Goal: Information Seeking & Learning: Check status

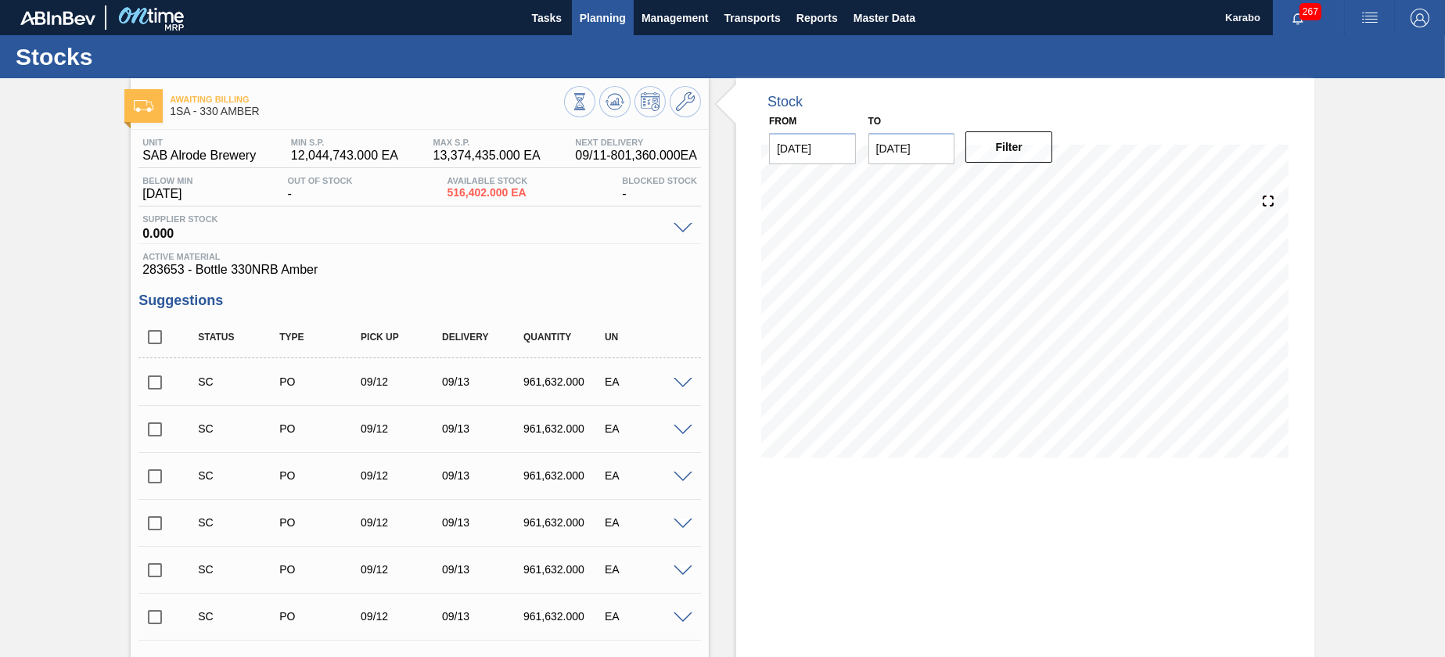
click at [606, 29] on button "Planning" at bounding box center [603, 17] width 62 height 35
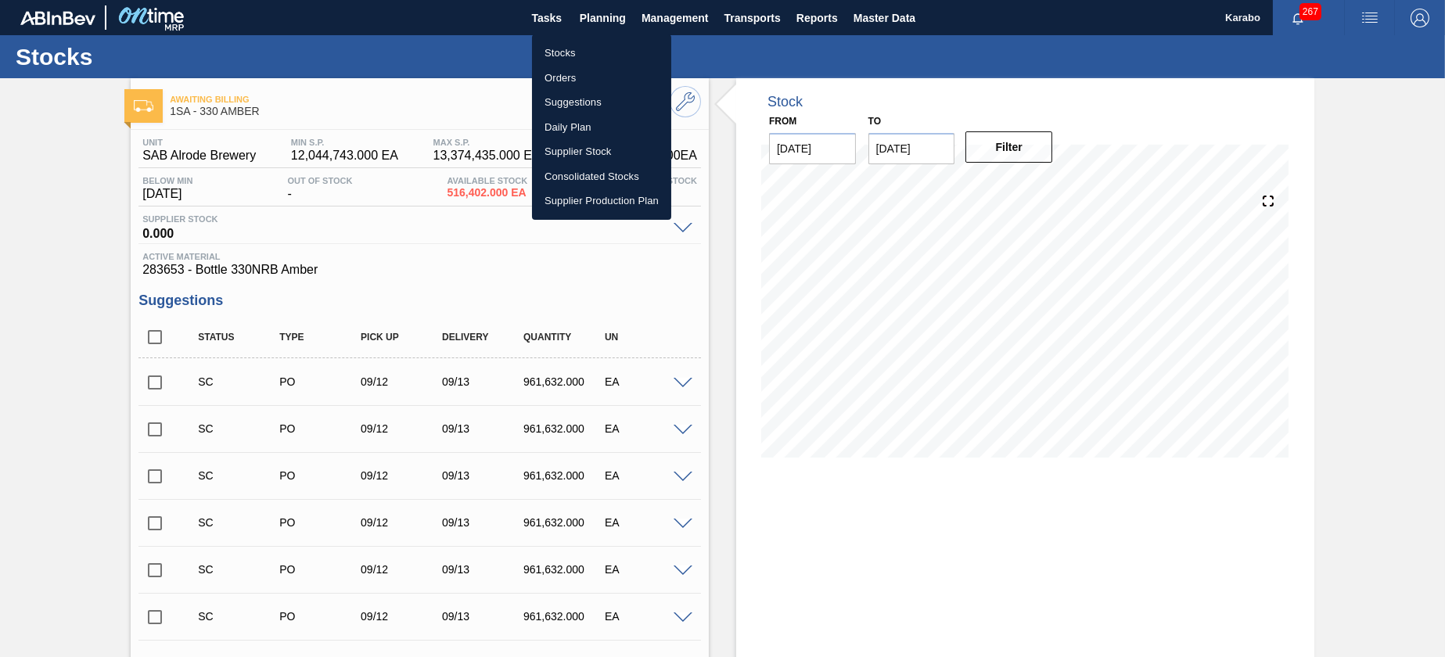
click at [612, 55] on li "Stocks" at bounding box center [601, 53] width 139 height 25
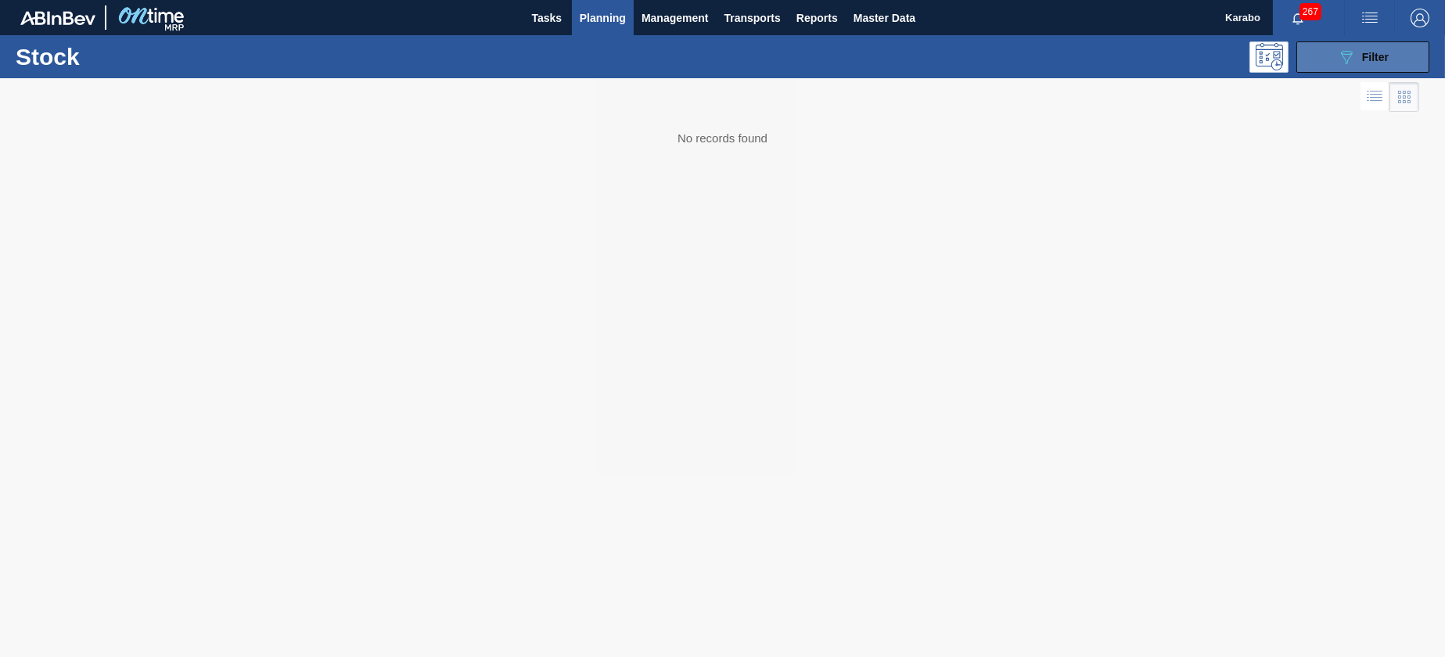
click at [1330, 48] on button "089F7B8B-B2A5-4AFE-B5C0-19BA573D28AC Filter" at bounding box center [1363, 56] width 133 height 31
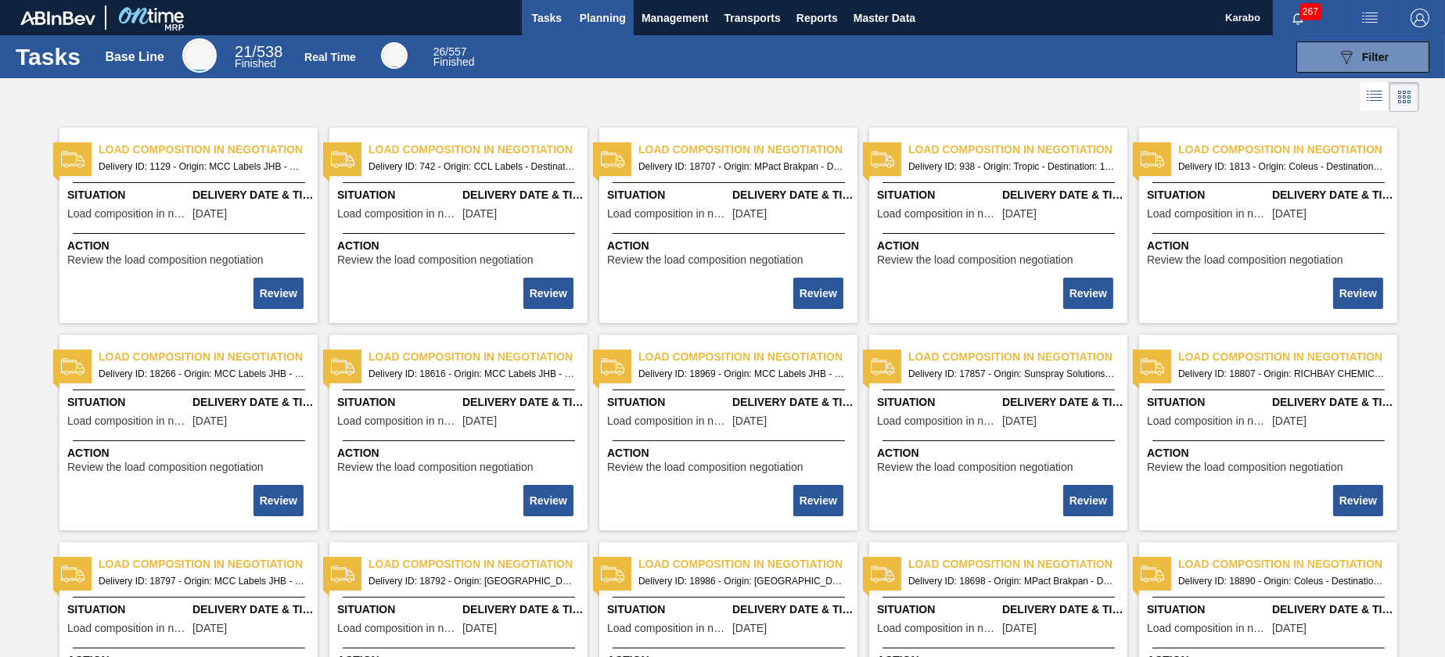
click at [610, 27] on button "Planning" at bounding box center [603, 17] width 62 height 35
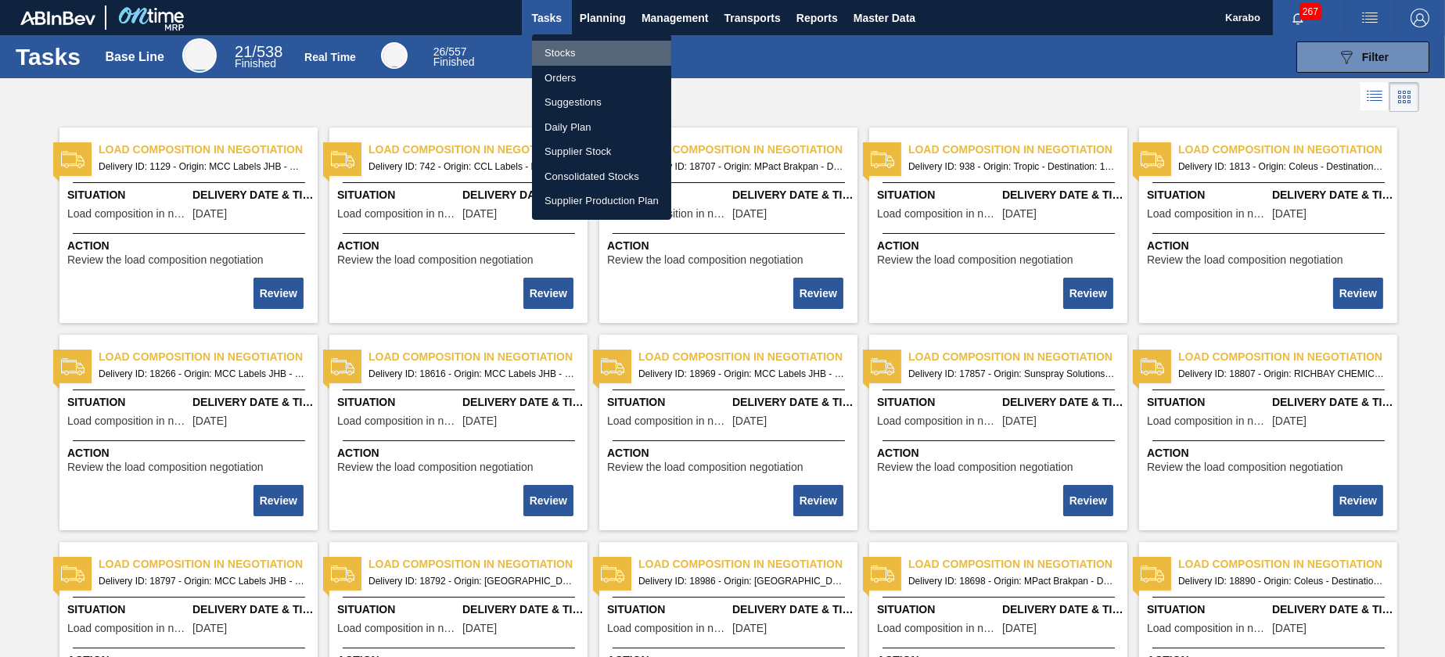
click at [600, 44] on li "Stocks" at bounding box center [601, 53] width 139 height 25
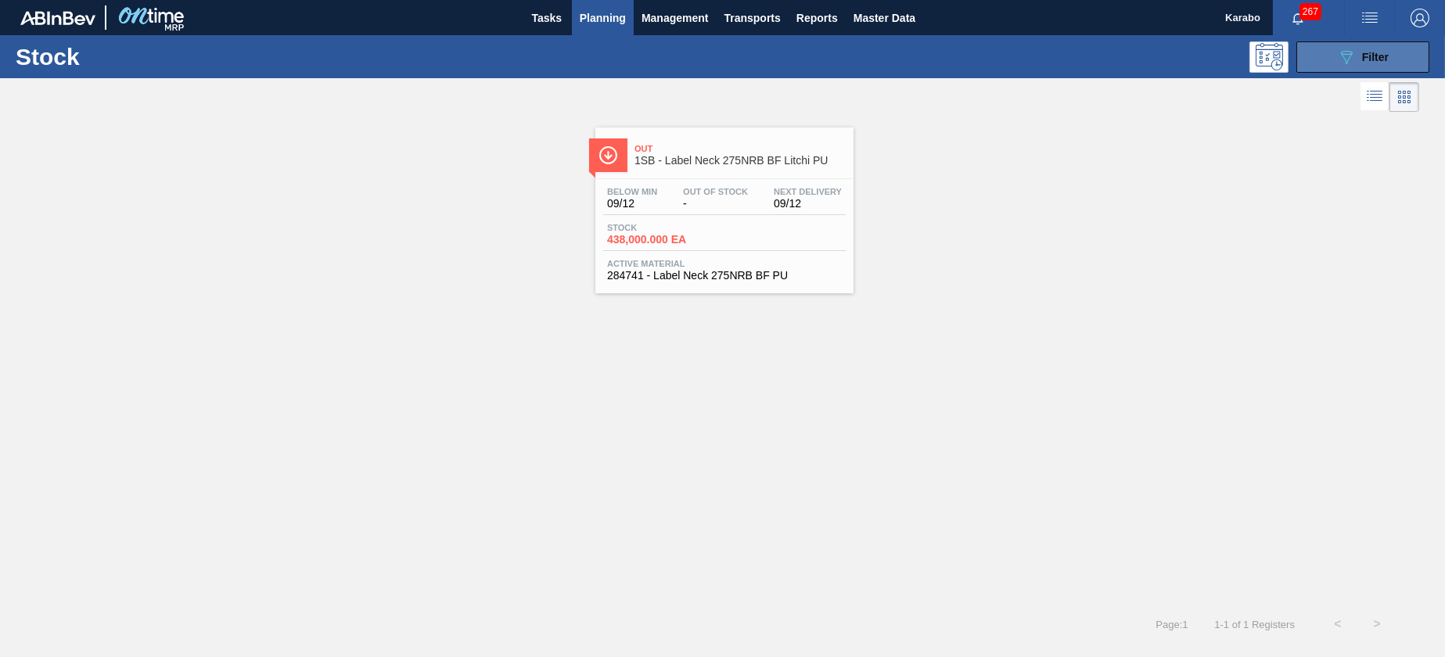
click at [1334, 59] on button "089F7B8B-B2A5-4AFE-B5C0-19BA573D28AC Filter" at bounding box center [1363, 56] width 133 height 31
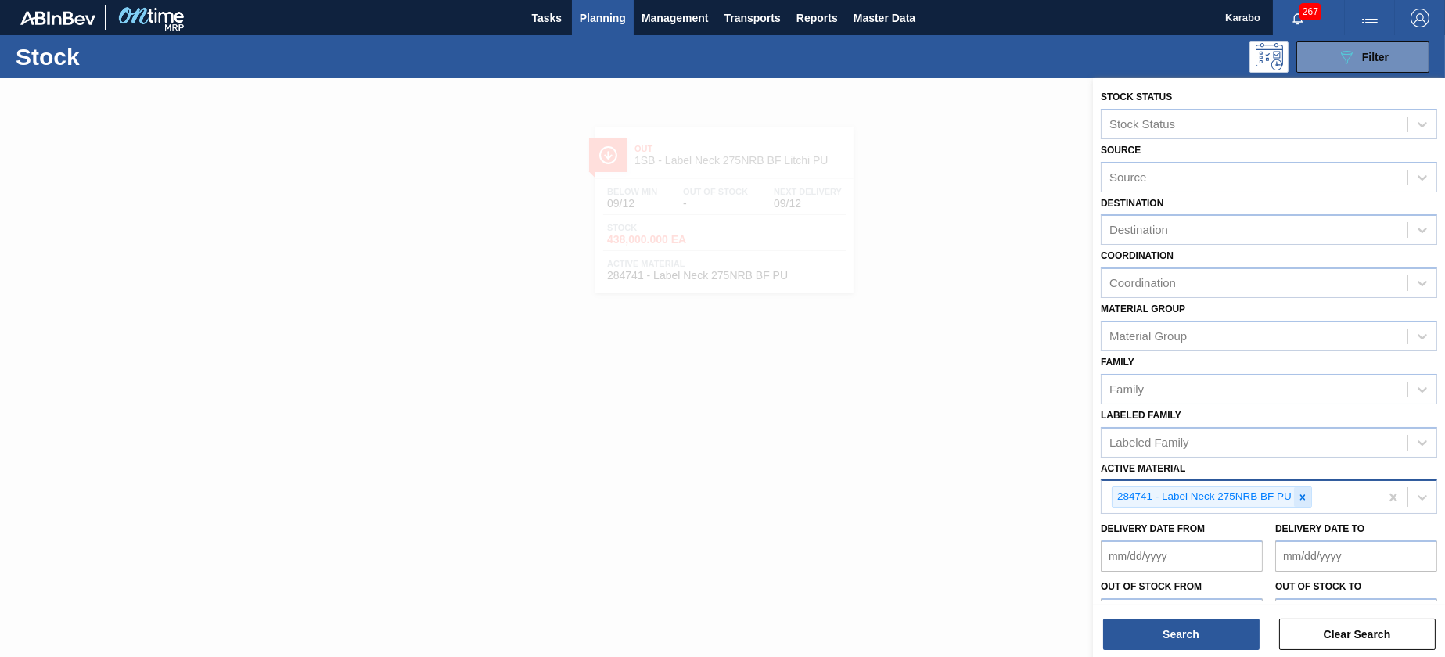
click at [1306, 495] on icon at bounding box center [1303, 497] width 11 height 11
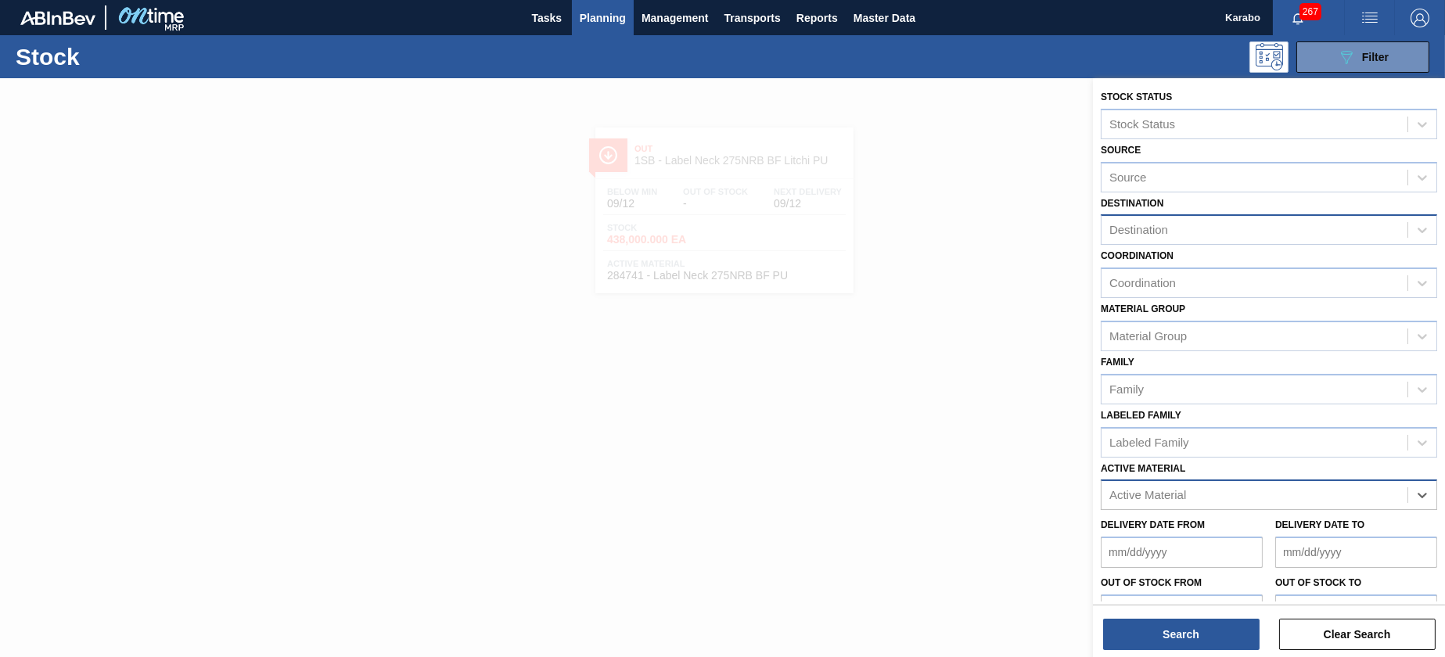
click at [1195, 236] on div "Destination" at bounding box center [1255, 230] width 306 height 23
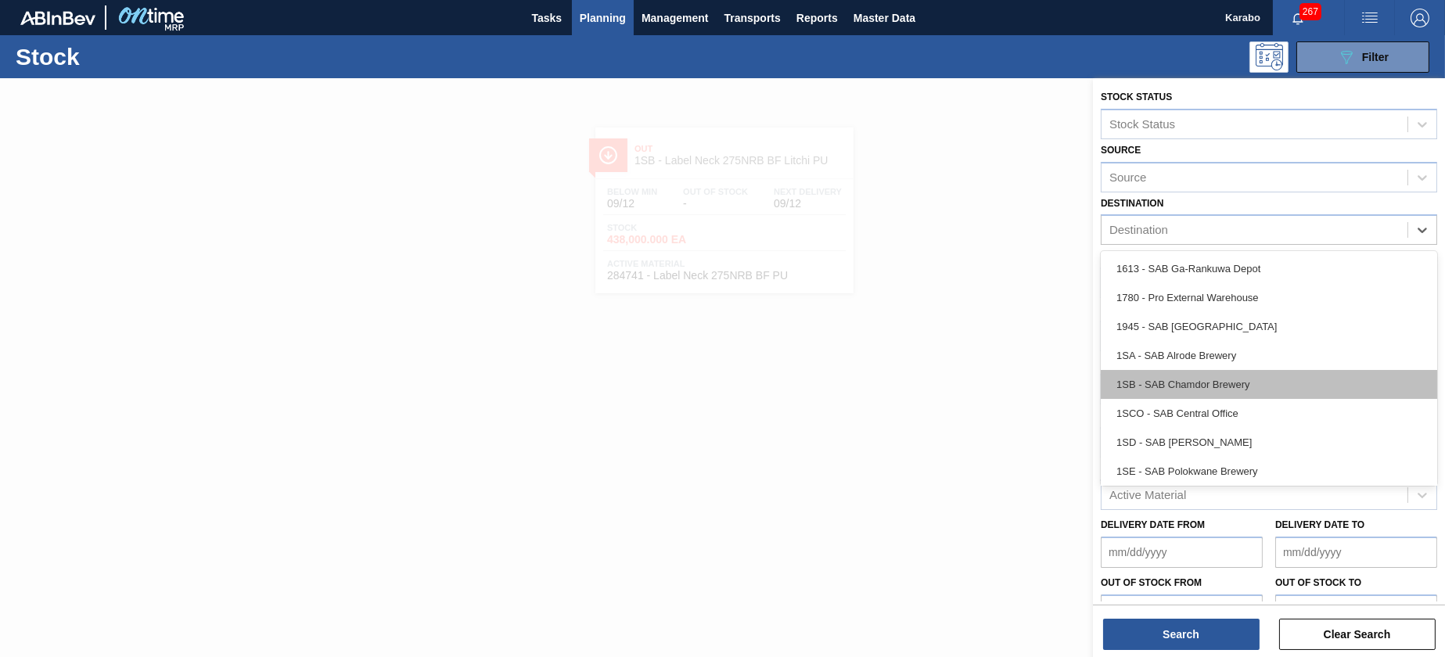
click at [1201, 391] on div "1SB - SAB Chamdor Brewery" at bounding box center [1269, 384] width 337 height 29
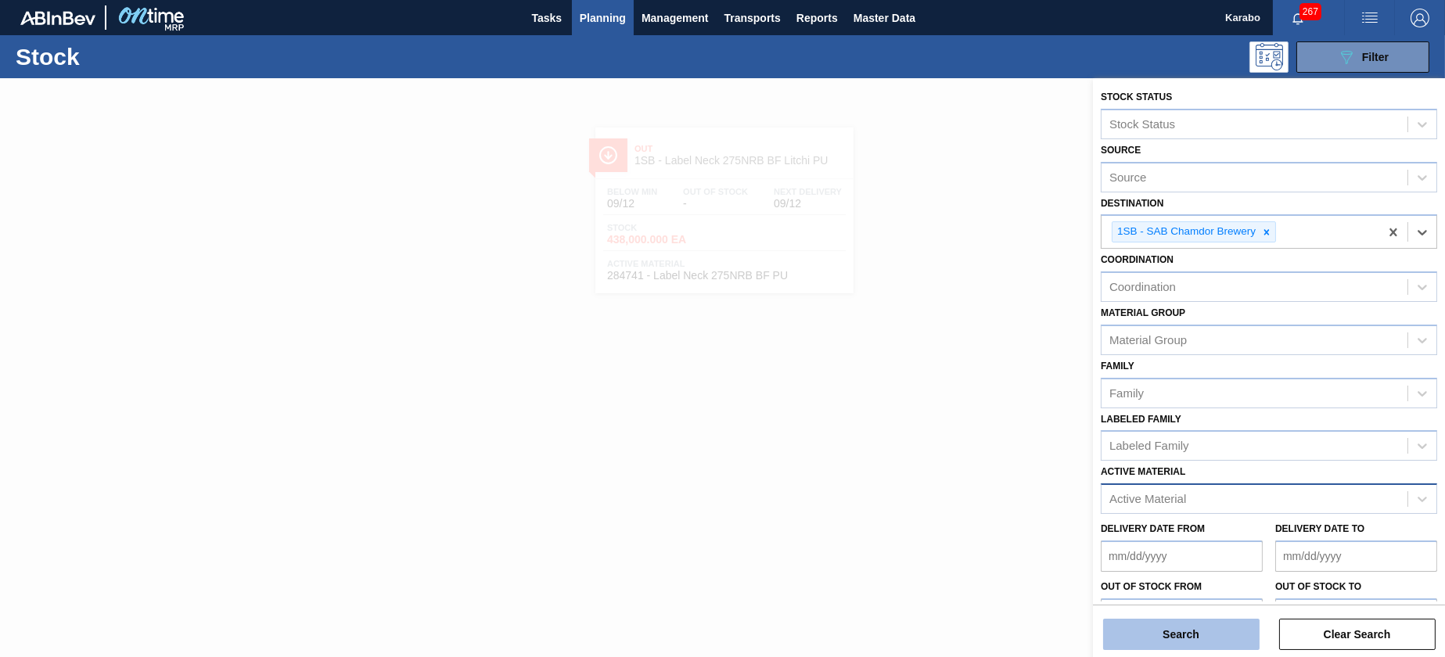
click at [1186, 638] on button "Search" at bounding box center [1181, 634] width 157 height 31
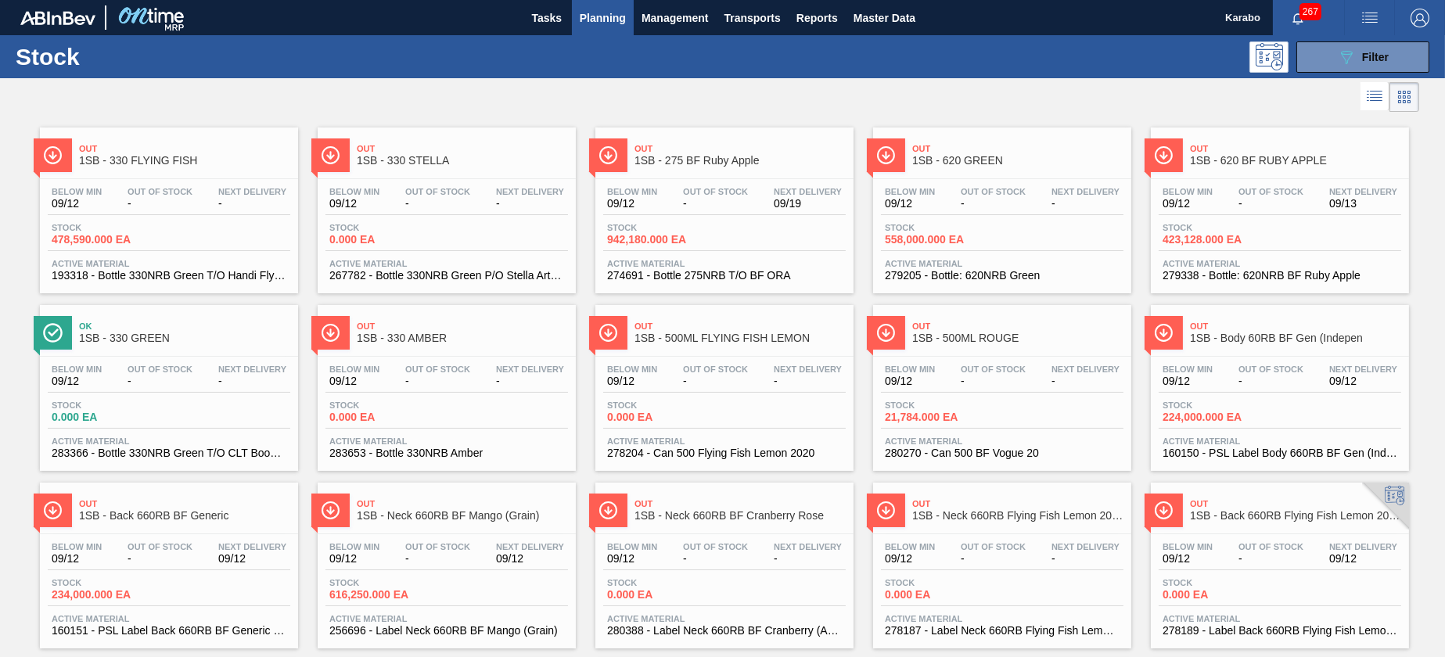
click at [695, 266] on span "Active Material" at bounding box center [724, 263] width 235 height 9
click at [1280, 259] on span "Active Material" at bounding box center [1280, 263] width 235 height 9
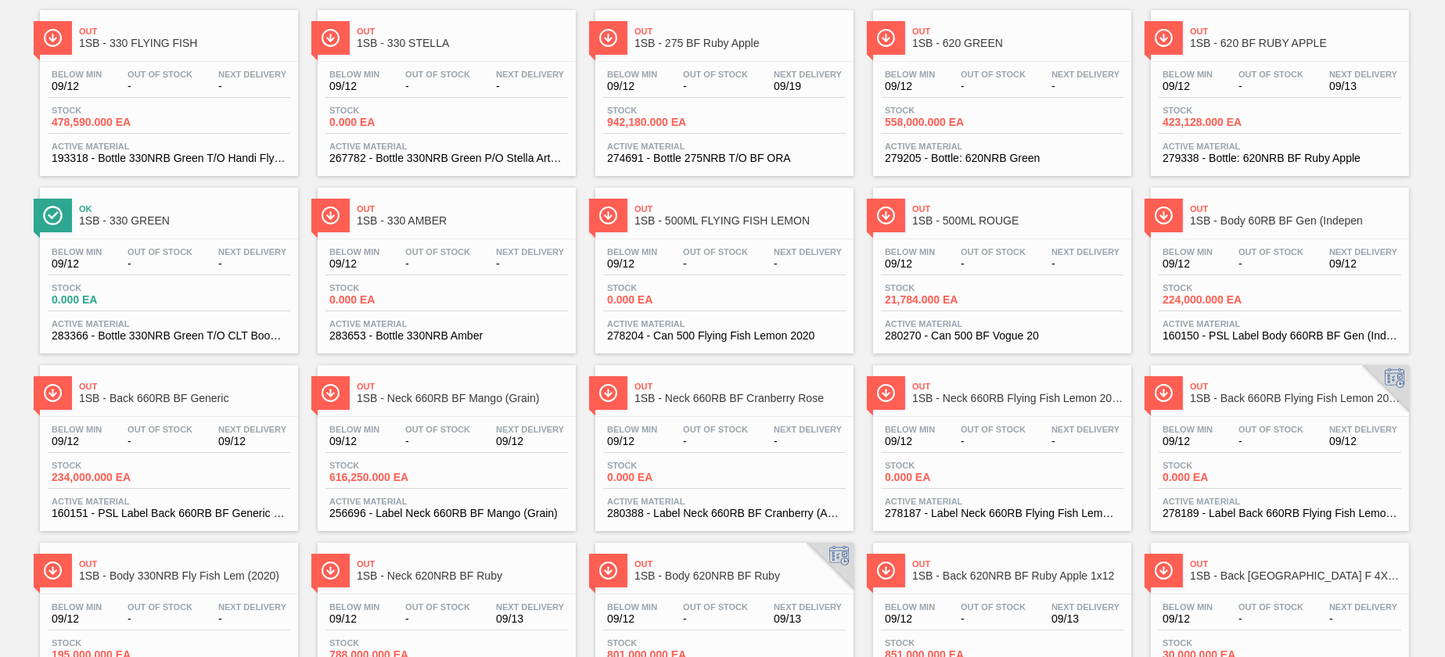
click at [434, 300] on span "0.000 EA" at bounding box center [384, 300] width 110 height 12
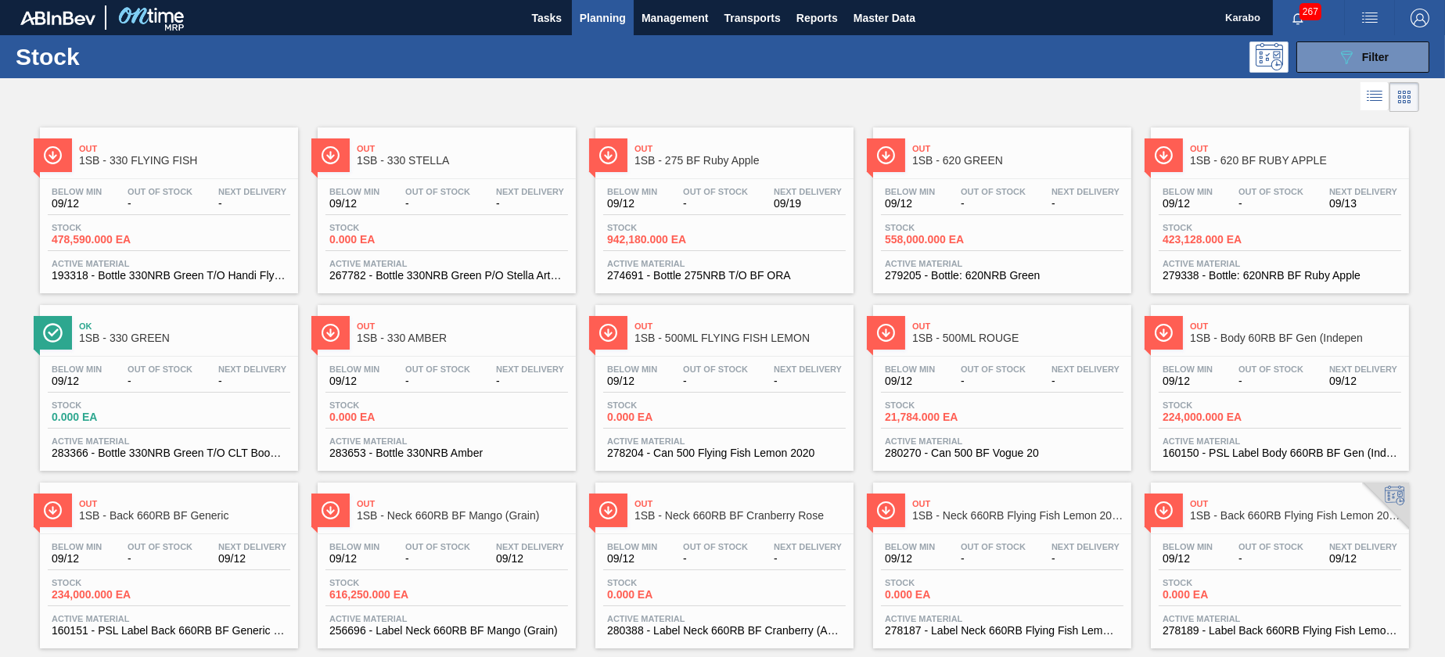
scroll to position [117, 0]
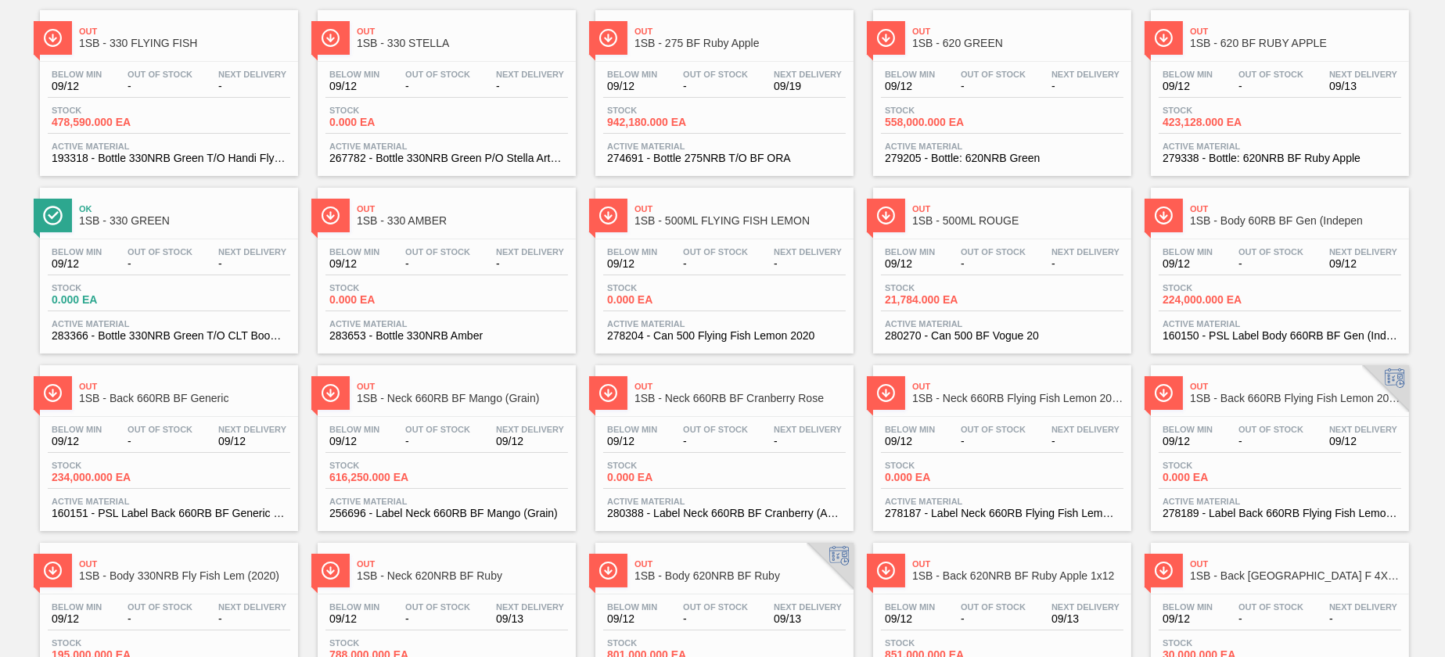
click at [261, 407] on div "Out 1SB - Back 660RB BF Generic" at bounding box center [184, 393] width 211 height 35
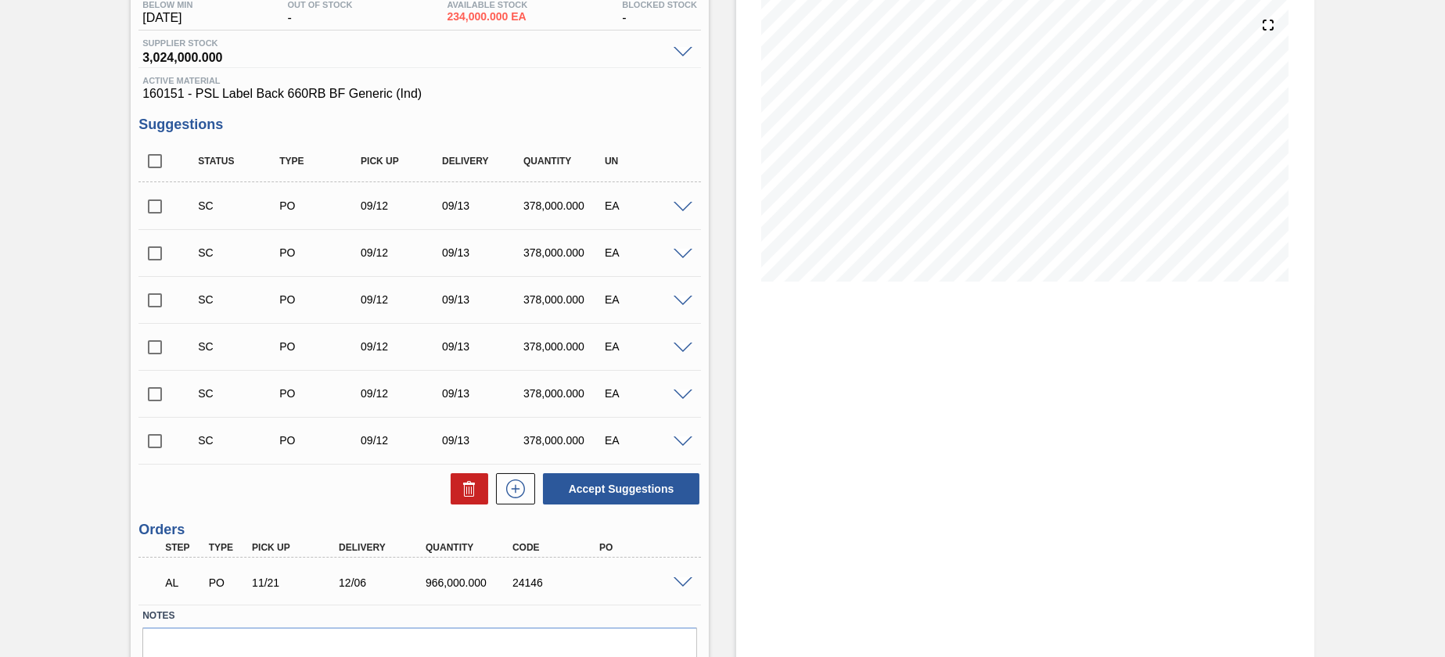
scroll to position [235, 0]
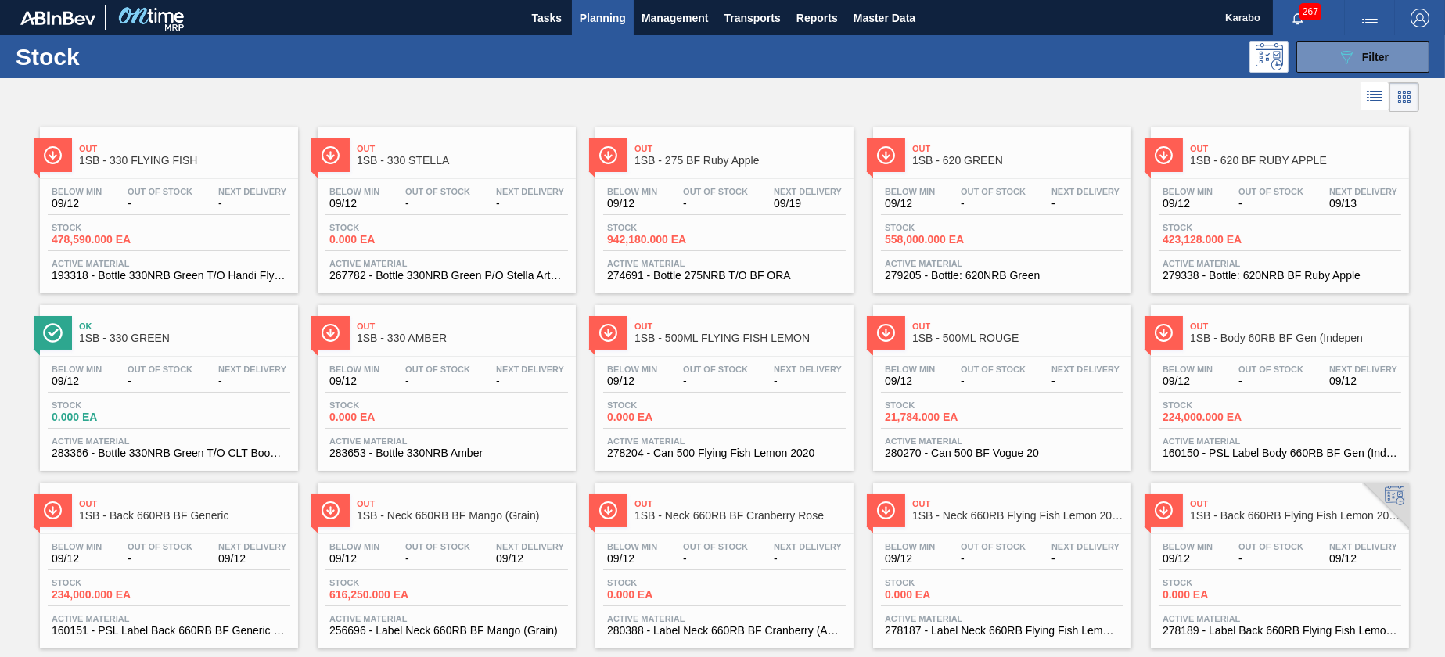
click at [999, 429] on div "Below Min 09/12 Out Of Stock - Next Delivery - Stock 21,784.000 EA Active Mater…" at bounding box center [1002, 410] width 258 height 106
